Goal: Transaction & Acquisition: Obtain resource

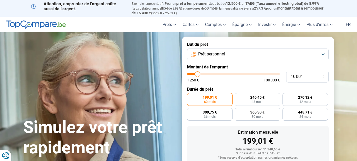
click at [235, 55] on button "Prêt personnel" at bounding box center [258, 54] width 142 height 12
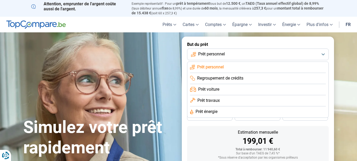
click at [220, 64] on span "Prêt personnel" at bounding box center [210, 67] width 27 height 6
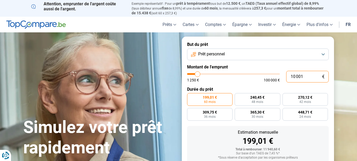
drag, startPoint x: 303, startPoint y: 76, endPoint x: 288, endPoint y: 74, distance: 15.4
click at [288, 74] on input "10 001" at bounding box center [308, 77] width 43 height 12
type input "3"
type input "1250"
type input "35"
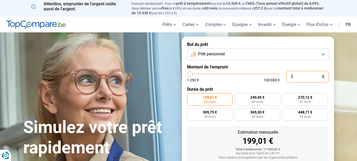
type input "1250"
type input "350"
type input "1250"
type input "3 500"
type input "3500"
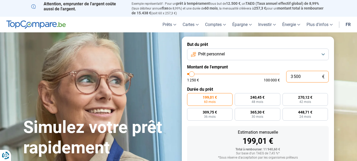
radio input "true"
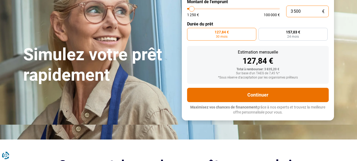
scroll to position [19, 0]
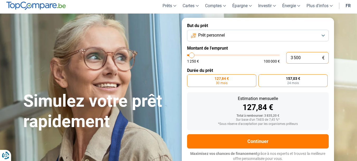
type input "3 500"
click at [291, 81] on span "24 mois" at bounding box center [294, 82] width 12 height 3
click at [262, 78] on input "157,03 € 24 mois" at bounding box center [260, 75] width 3 height 3
radio input "true"
click at [224, 79] on span "127,84 €" at bounding box center [222, 78] width 14 height 4
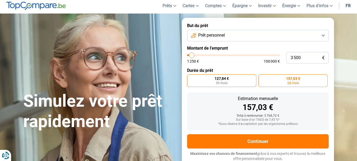
click at [191, 78] on input "127,84 € 30 mois" at bounding box center [188, 75] width 3 height 3
radio input "true"
click at [293, 80] on label "157,03 € 24 mois" at bounding box center [293, 80] width 69 height 13
click at [262, 78] on input "157,03 € 24 mois" at bounding box center [260, 75] width 3 height 3
radio input "true"
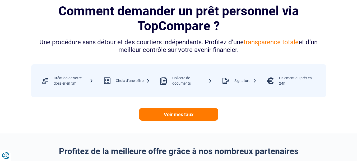
scroll to position [230, 0]
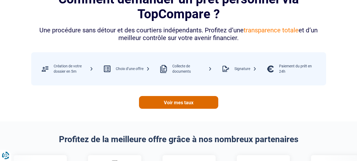
click at [181, 102] on link "Voir mes taux" at bounding box center [178, 102] width 79 height 13
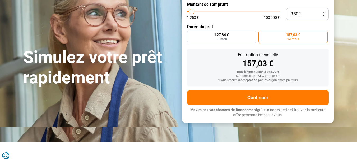
scroll to position [54, 0]
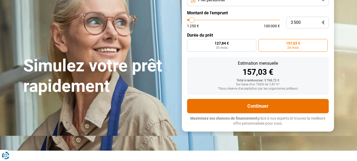
click at [256, 106] on button "Continuer" at bounding box center [258, 106] width 142 height 14
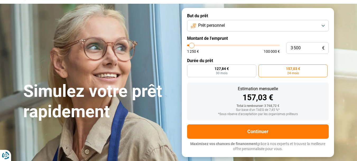
scroll to position [0, 0]
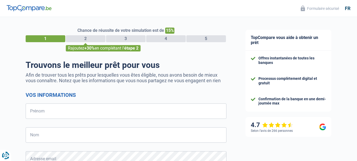
select select "32"
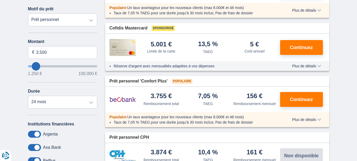
scroll to position [71, 0]
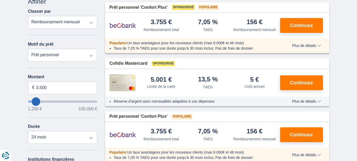
click at [317, 46] on span "Plus de détails" at bounding box center [306, 46] width 29 height 4
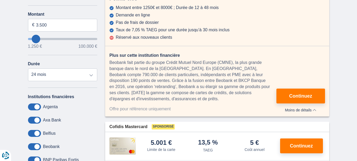
scroll to position [141, 0]
